Goal: Check status: Check status

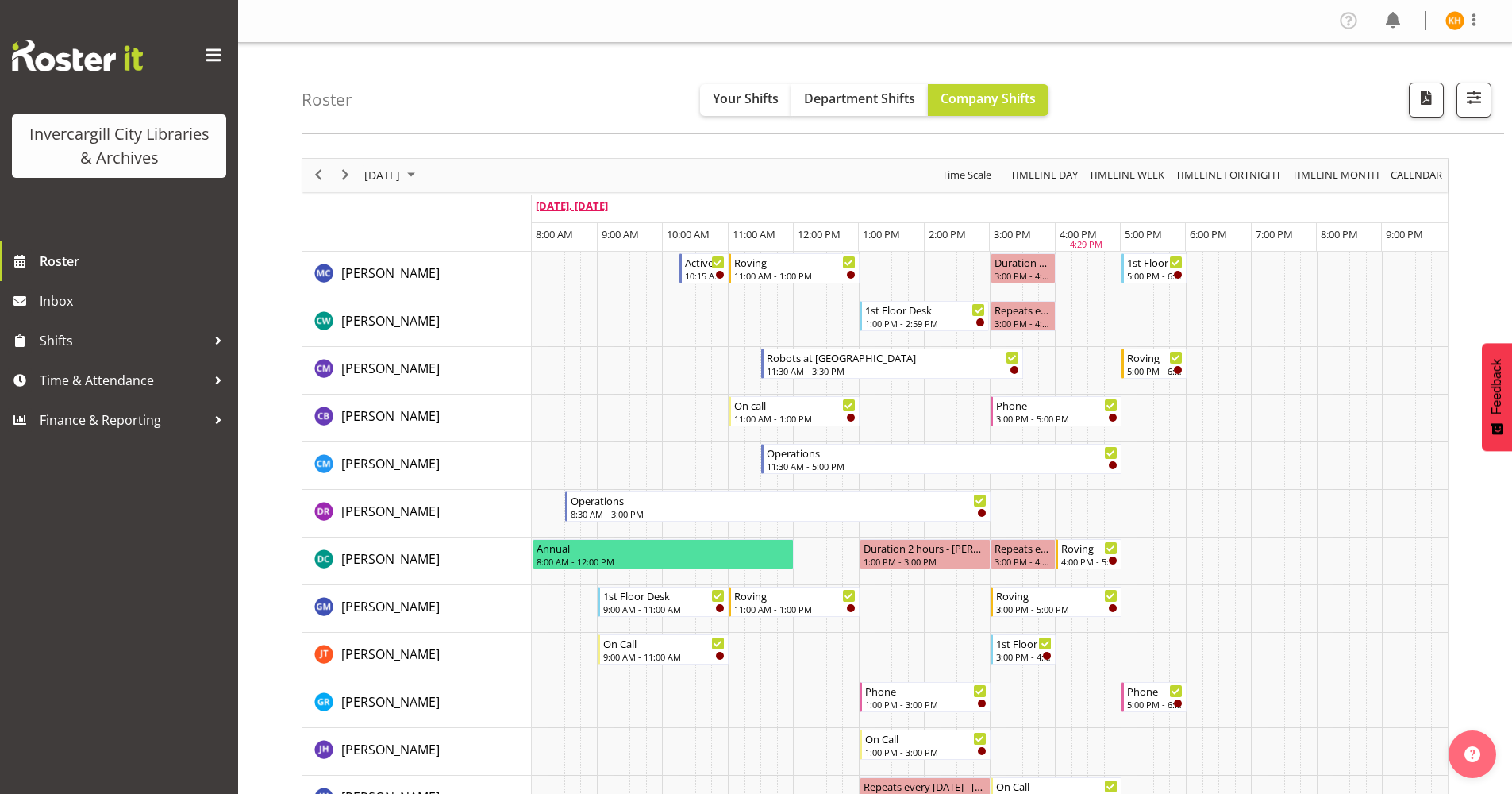
scroll to position [556, 0]
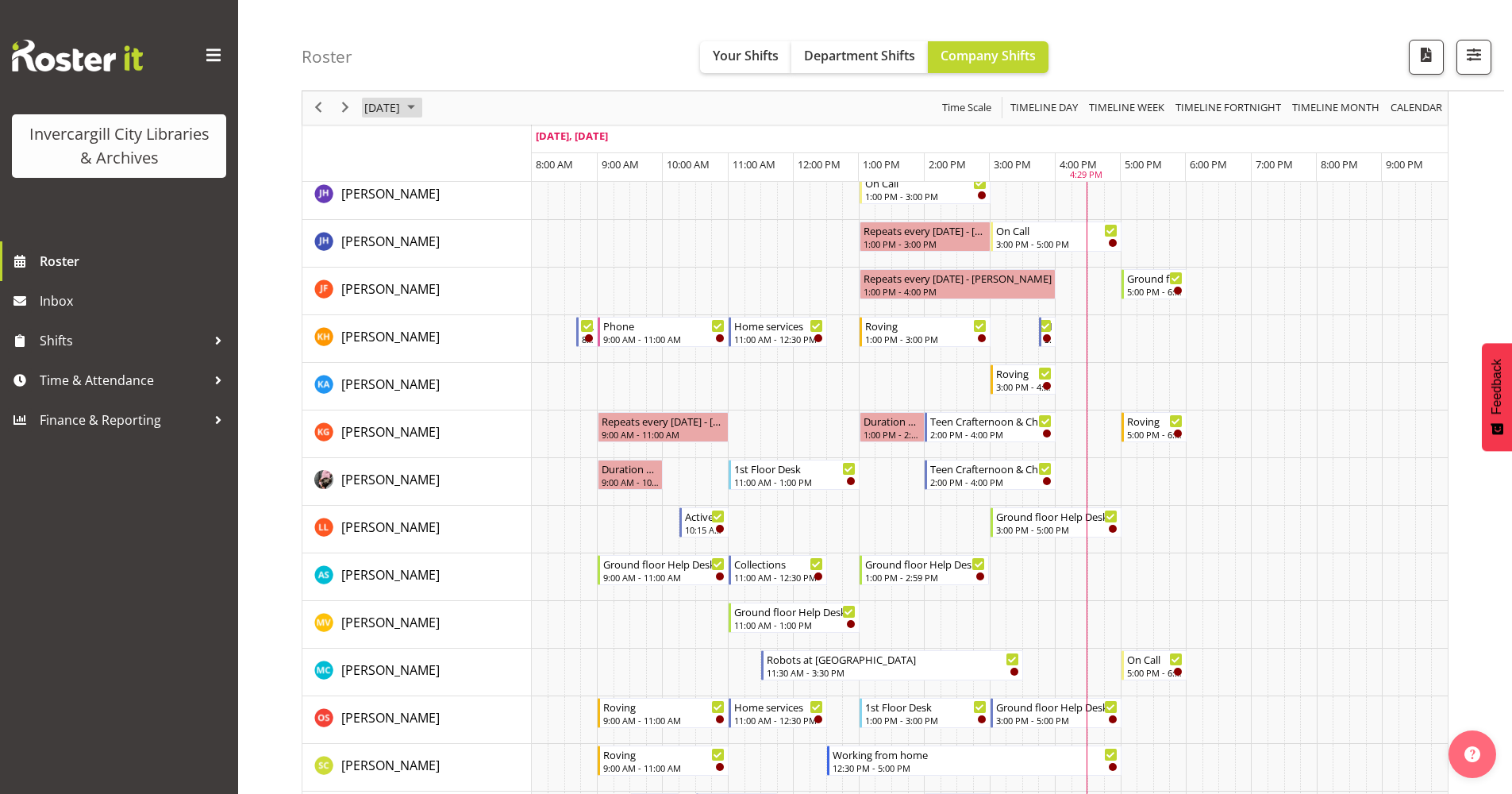
click at [421, 111] on span "September 2025" at bounding box center [411, 108] width 19 height 20
click at [522, 146] on span "next month" at bounding box center [532, 147] width 28 height 29
click at [459, 203] on span "1" at bounding box center [457, 202] width 24 height 24
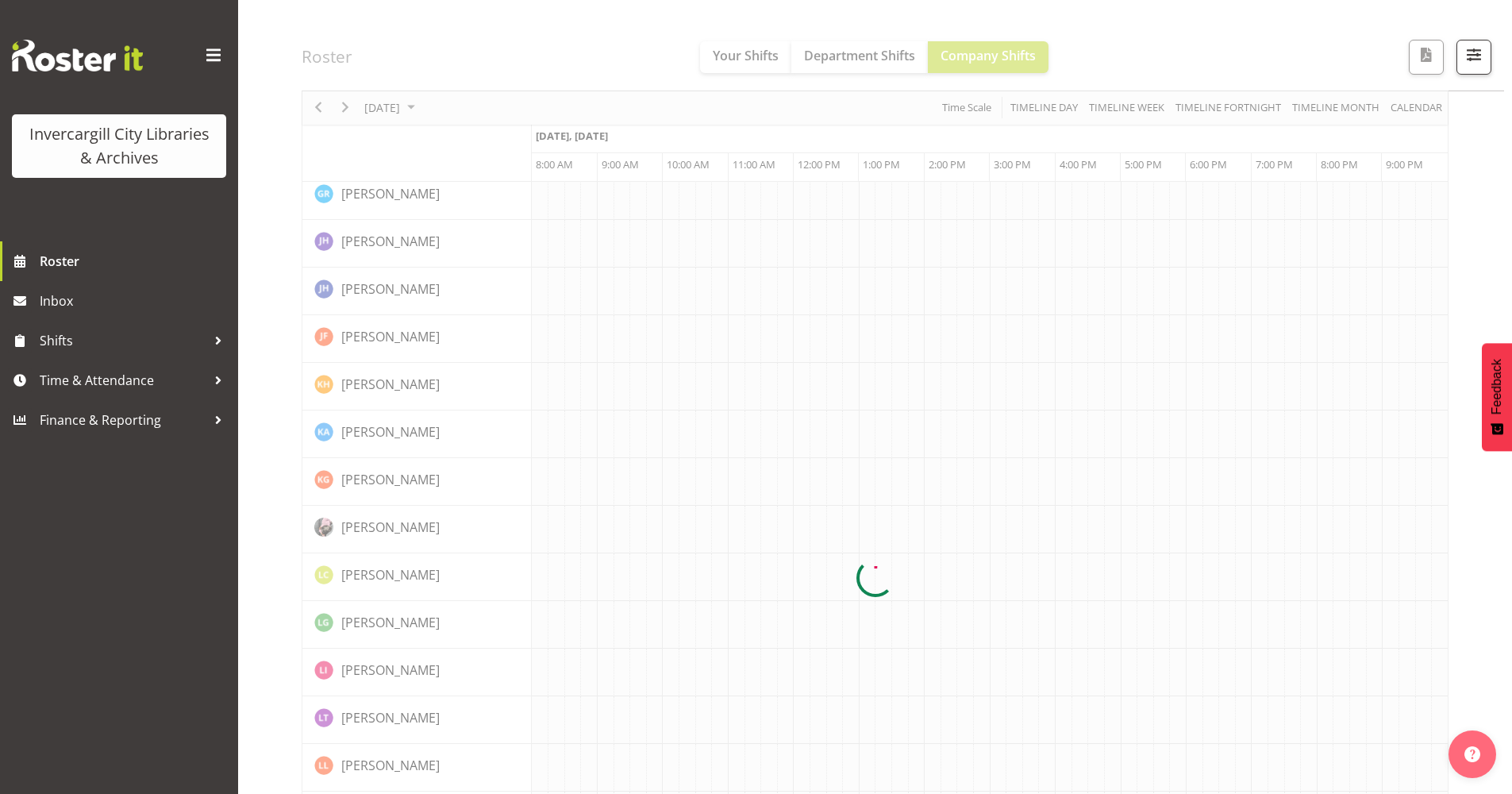
scroll to position [0, 0]
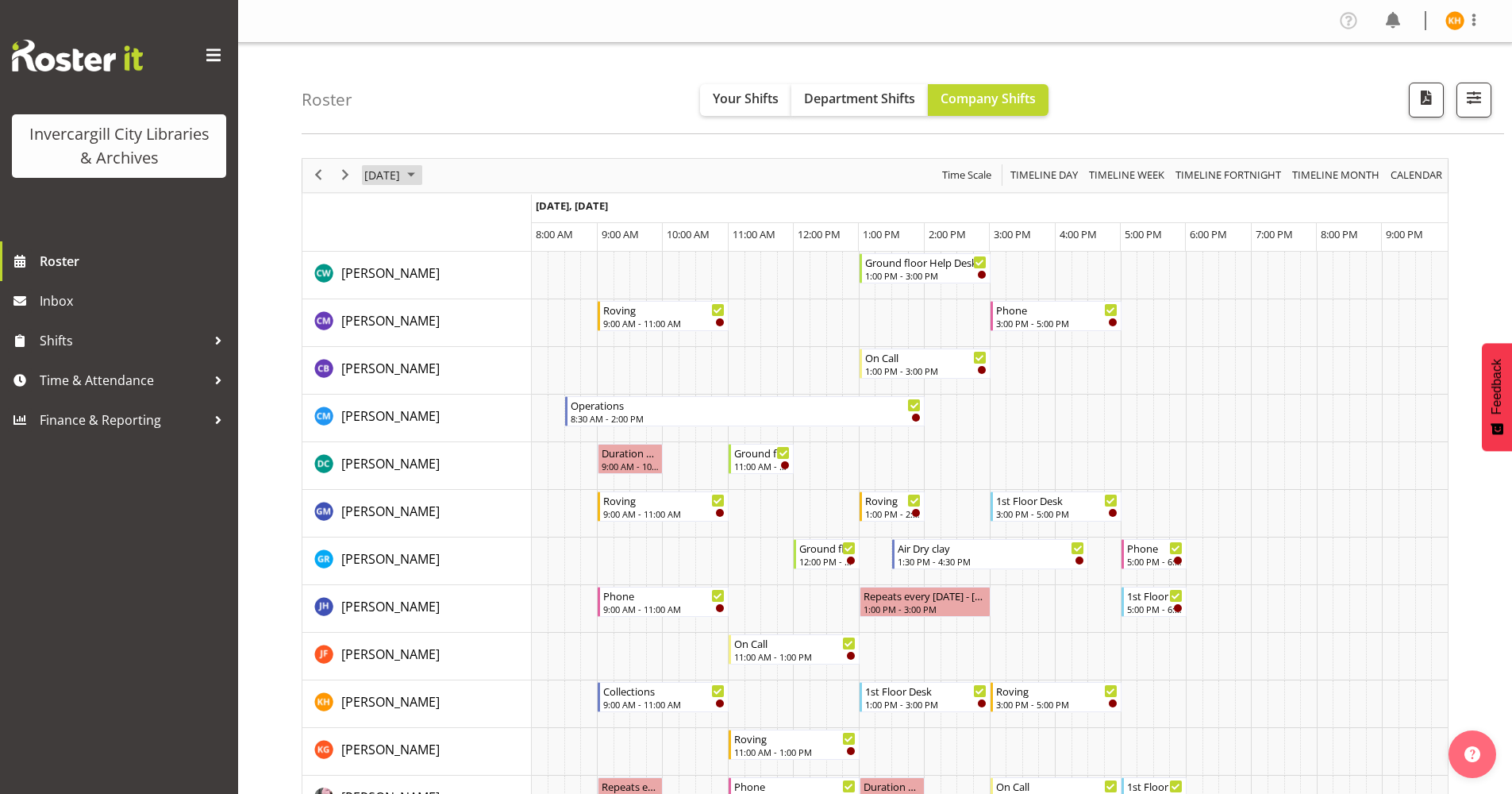
click at [402, 170] on span "[DATE]" at bounding box center [382, 175] width 39 height 20
click at [486, 265] on span "2" at bounding box center [482, 270] width 24 height 24
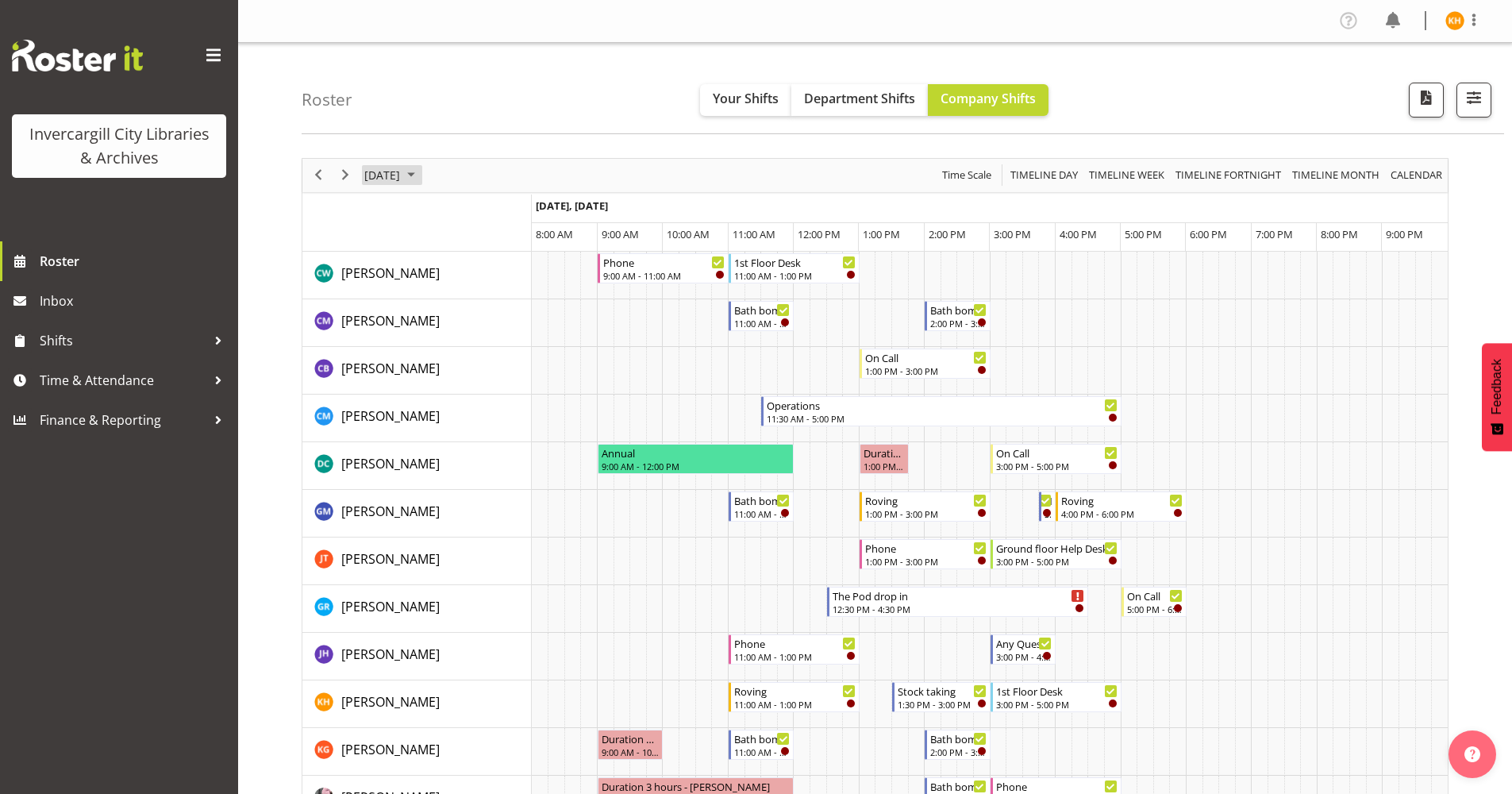
click at [421, 179] on span "October 2025" at bounding box center [411, 175] width 19 height 20
click at [511, 265] on span "3" at bounding box center [508, 270] width 24 height 24
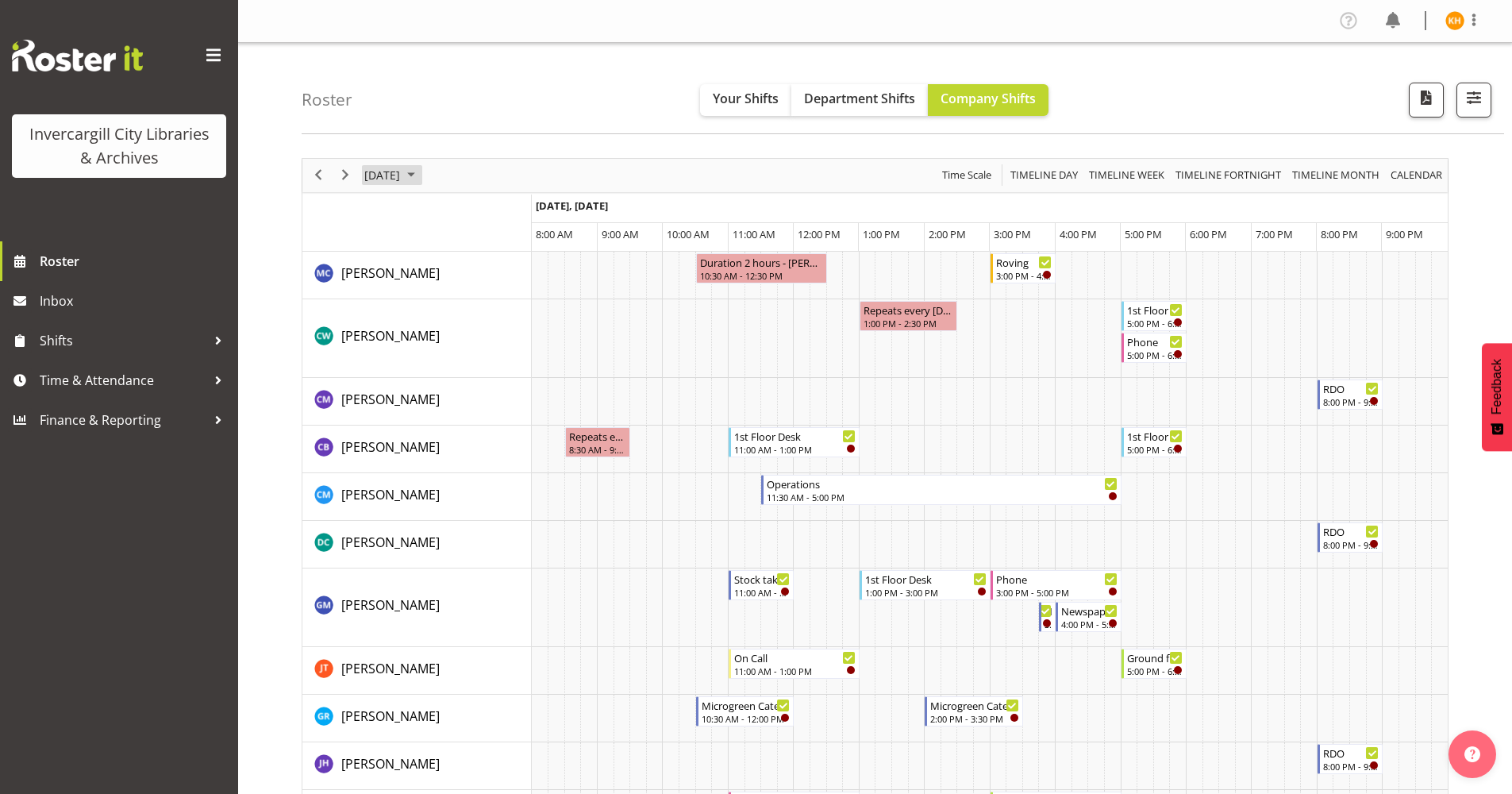
click at [421, 185] on span "October 2025" at bounding box center [411, 175] width 19 height 20
click at [453, 270] on span "1" at bounding box center [457, 270] width 24 height 24
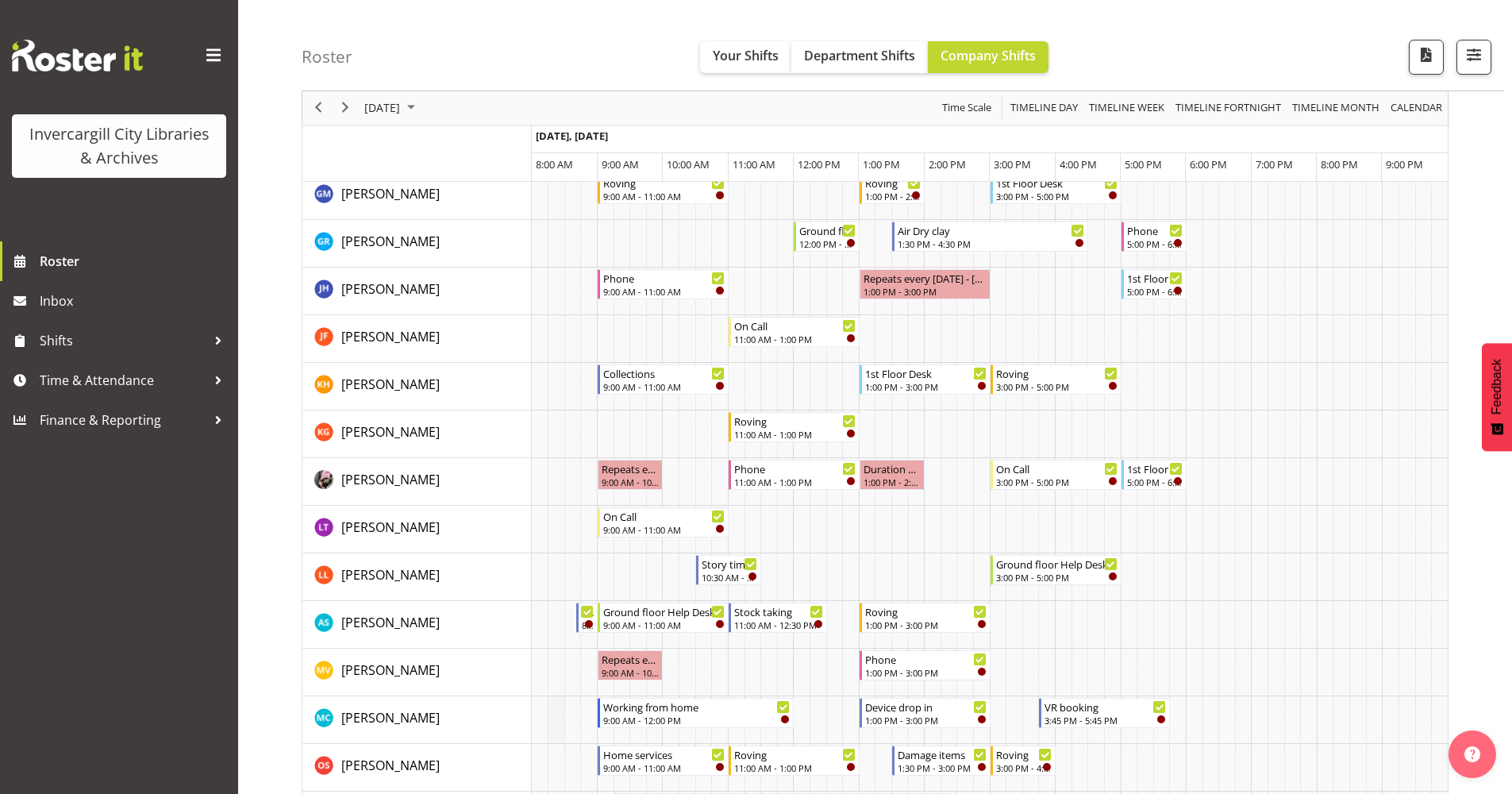
scroll to position [238, 0]
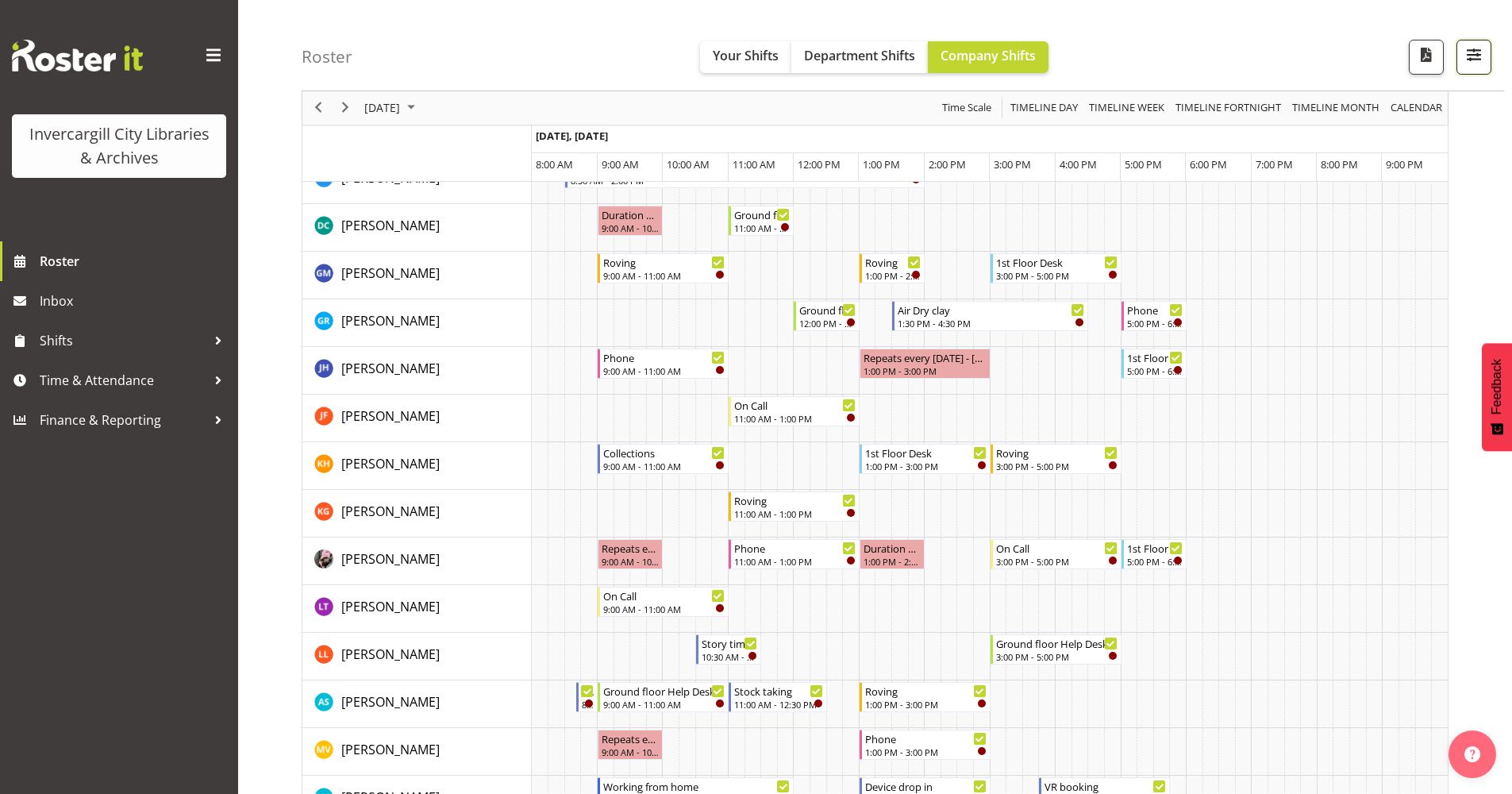
click at [1471, 52] on span "button" at bounding box center [1473, 55] width 21 height 21
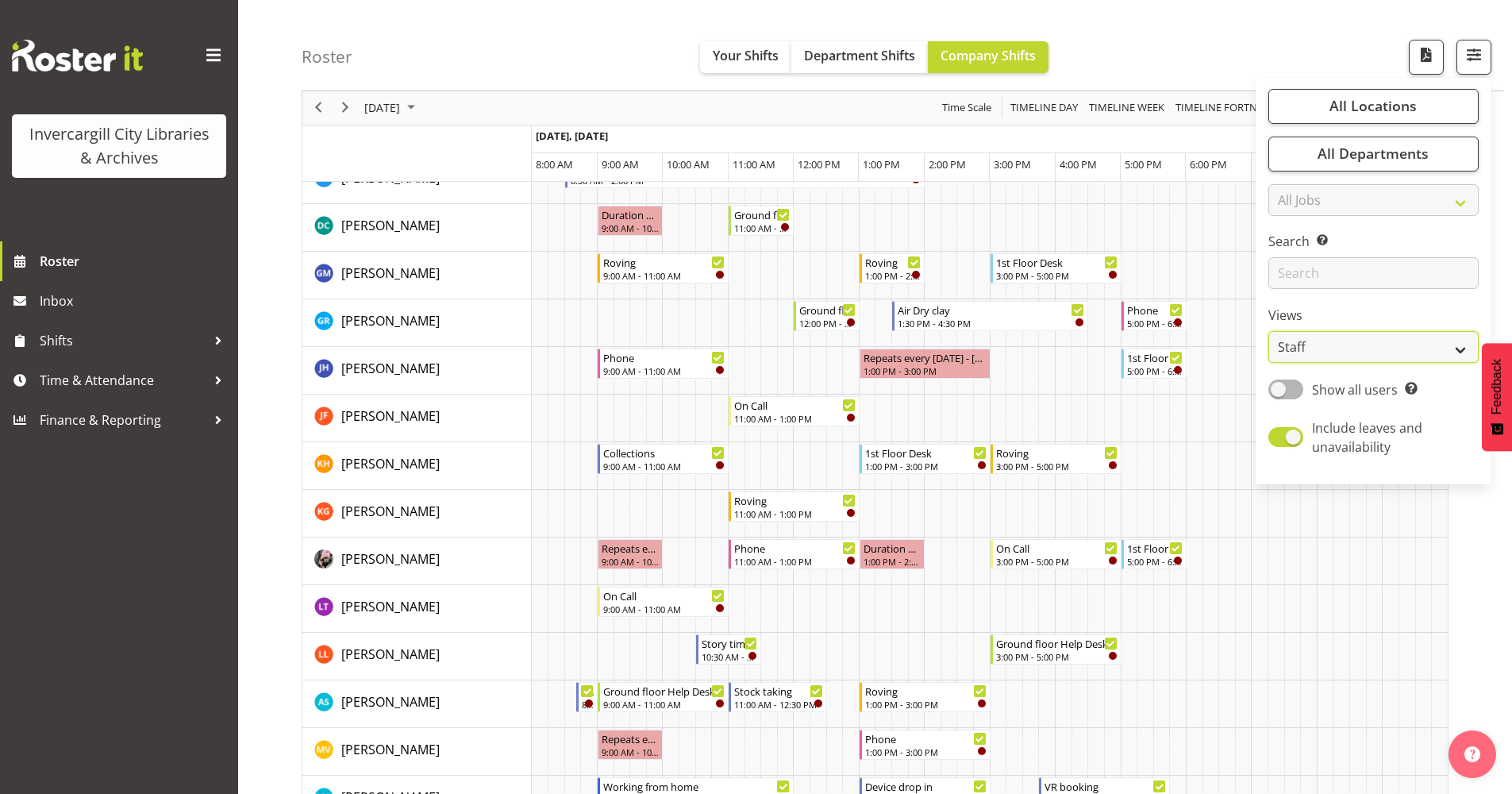
click at [1376, 355] on select "Staff Role Shift - Horizontal Shift - Vertical Staff - Location" at bounding box center [1373, 347] width 210 height 31
click at [1343, 33] on div "Roster Your Shifts Department Shifts Company Shifts All Locations [GEOGRAPHIC_D…" at bounding box center [903, 45] width 1203 height 91
